Goal: Information Seeking & Learning: Check status

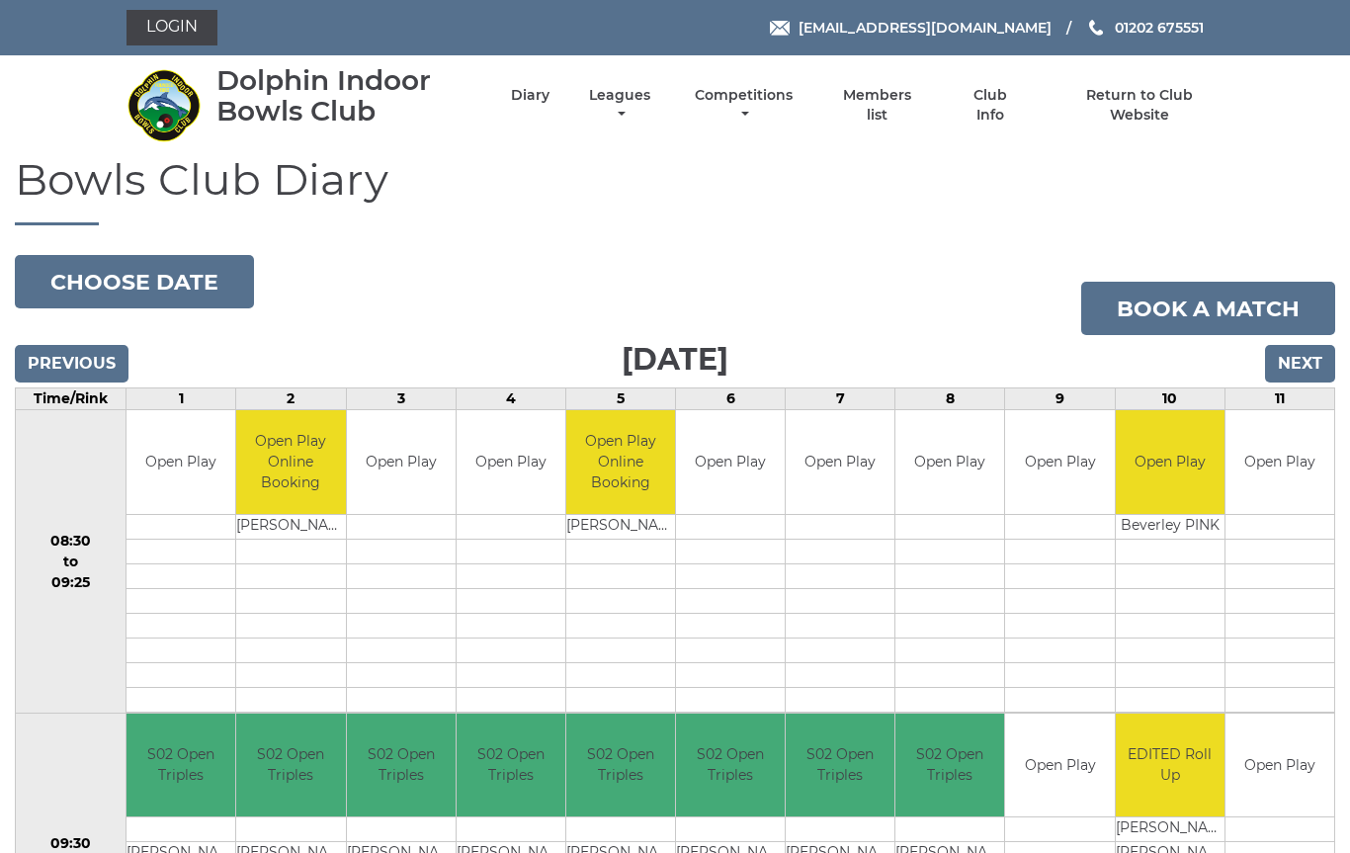
click at [655, 114] on link "Leagues" at bounding box center [619, 105] width 71 height 39
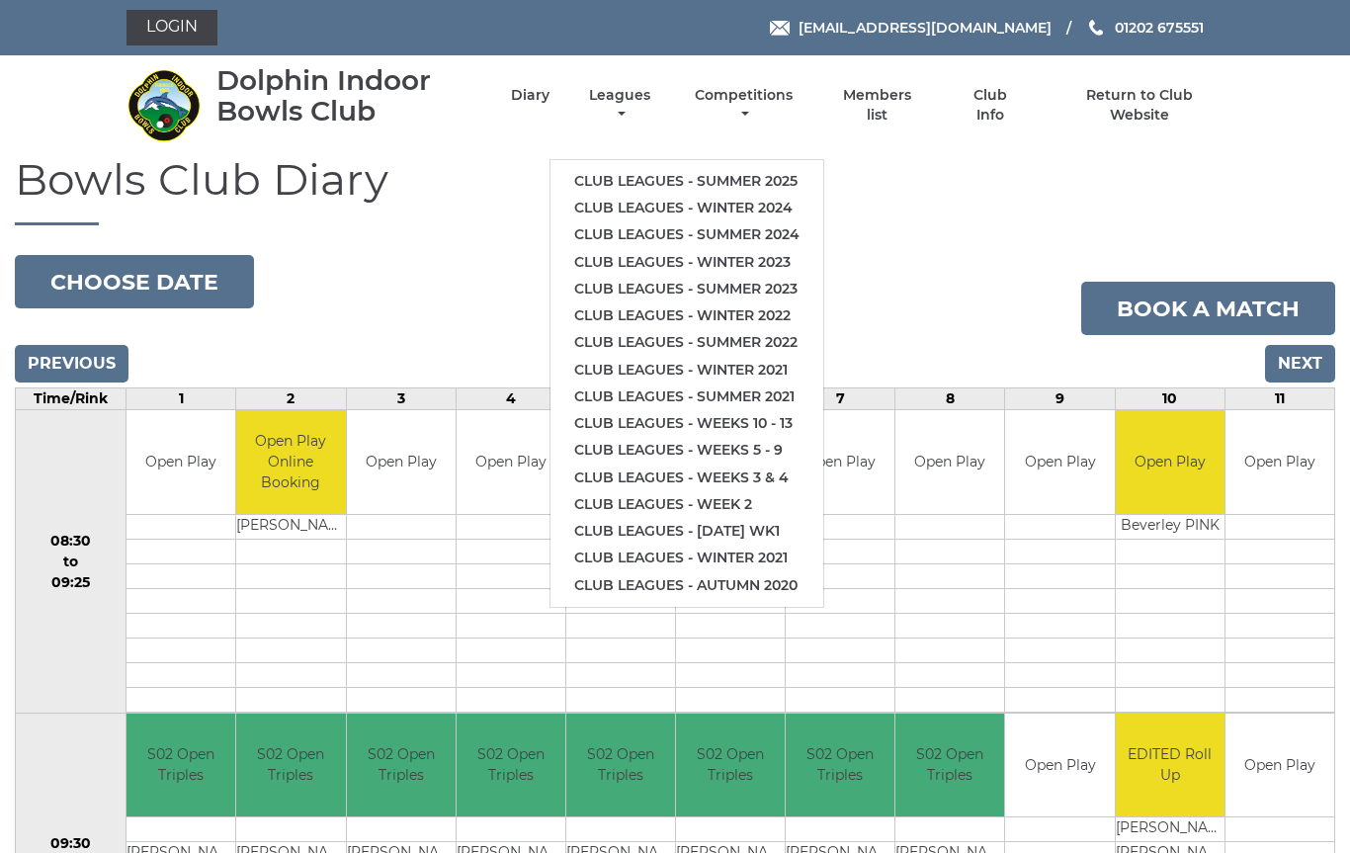
click at [740, 168] on link "Club leagues - Summer 2025" at bounding box center [687, 181] width 273 height 27
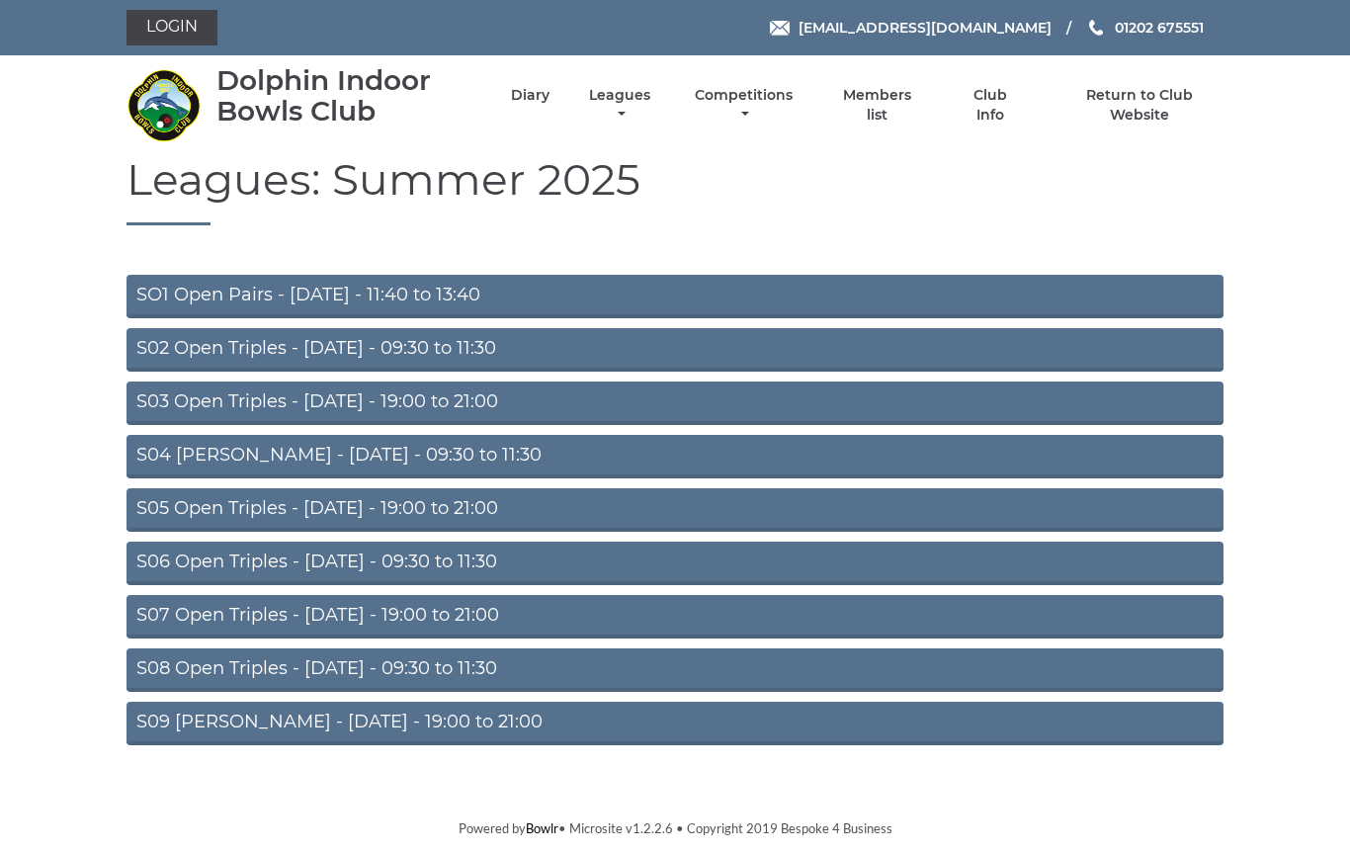
click at [475, 405] on link "S03 Open Triples - [DATE] - 19:00 to 21:00" at bounding box center [675, 403] width 1097 height 43
click at [436, 351] on link "S02 Open Triples - [DATE] - 09:30 to 11:30" at bounding box center [675, 349] width 1097 height 43
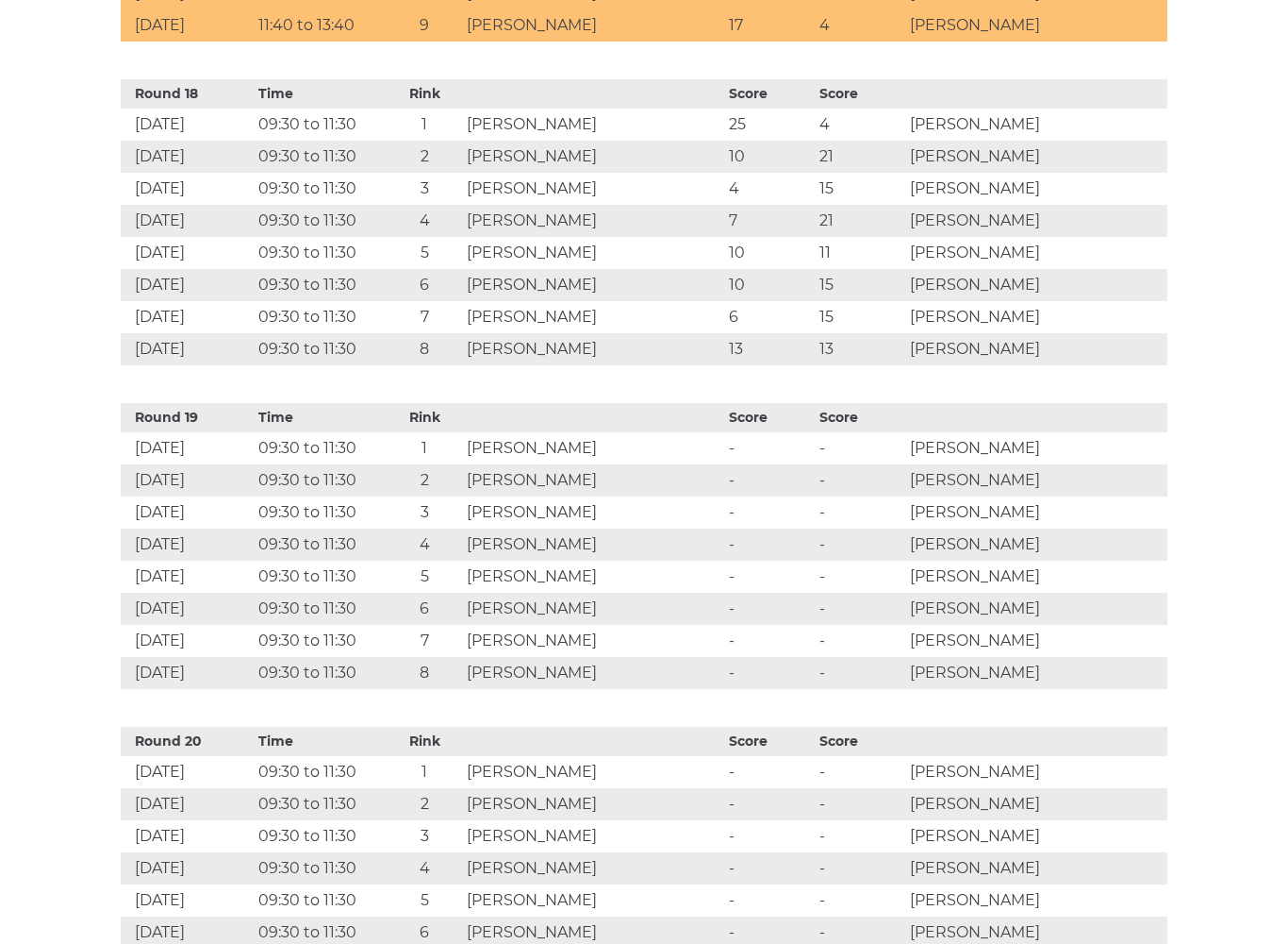
scroll to position [6566, 0]
